Goal: Navigation & Orientation: Find specific page/section

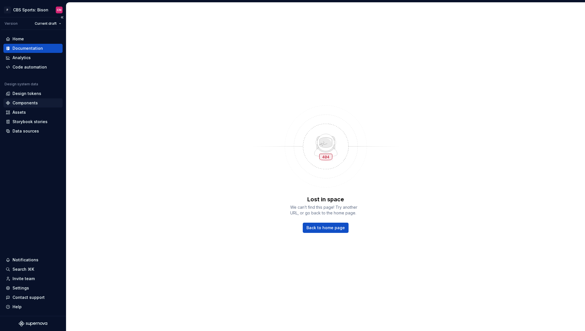
click at [21, 102] on div "Components" at bounding box center [25, 103] width 25 height 6
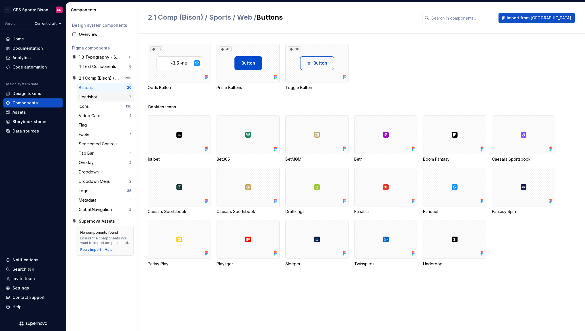
click at [117, 98] on div "Headshot" at bounding box center [104, 97] width 50 height 6
